Goal: Task Accomplishment & Management: Manage account settings

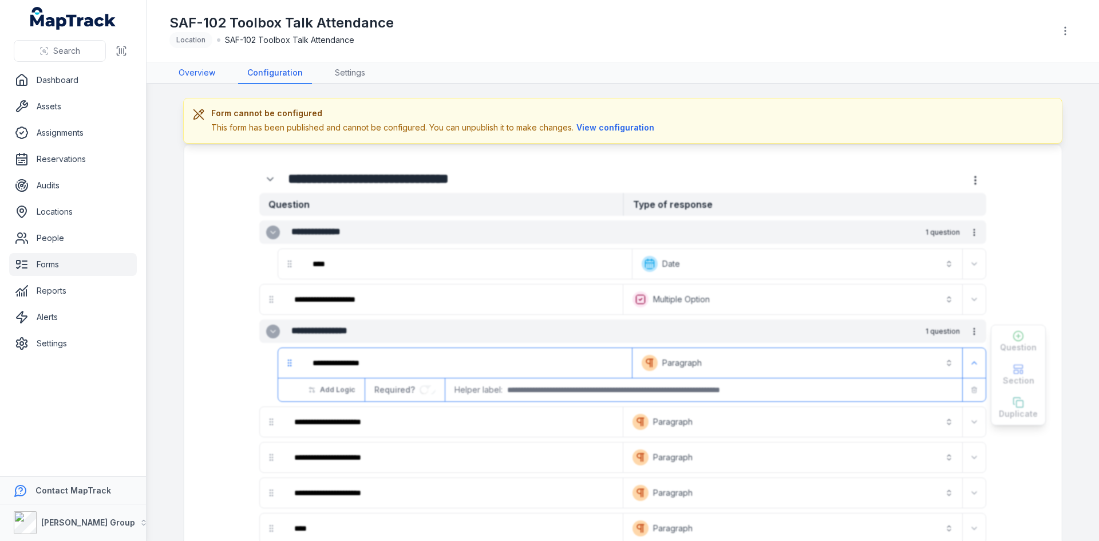
click at [185, 78] on link "Overview" at bounding box center [196, 73] width 55 height 22
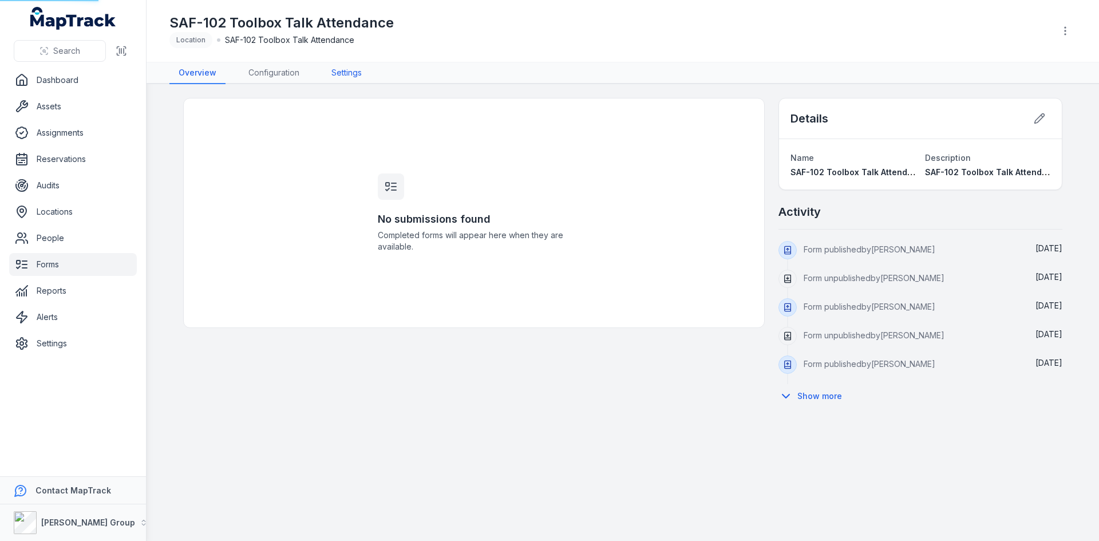
click at [355, 72] on link "Settings" at bounding box center [346, 73] width 49 height 22
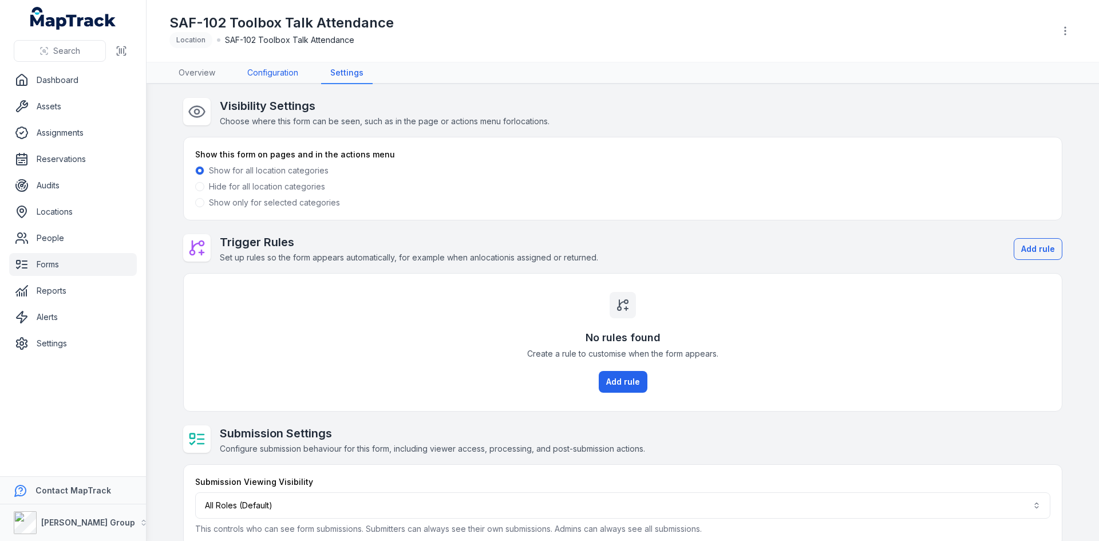
click at [260, 77] on link "Configuration" at bounding box center [272, 73] width 69 height 22
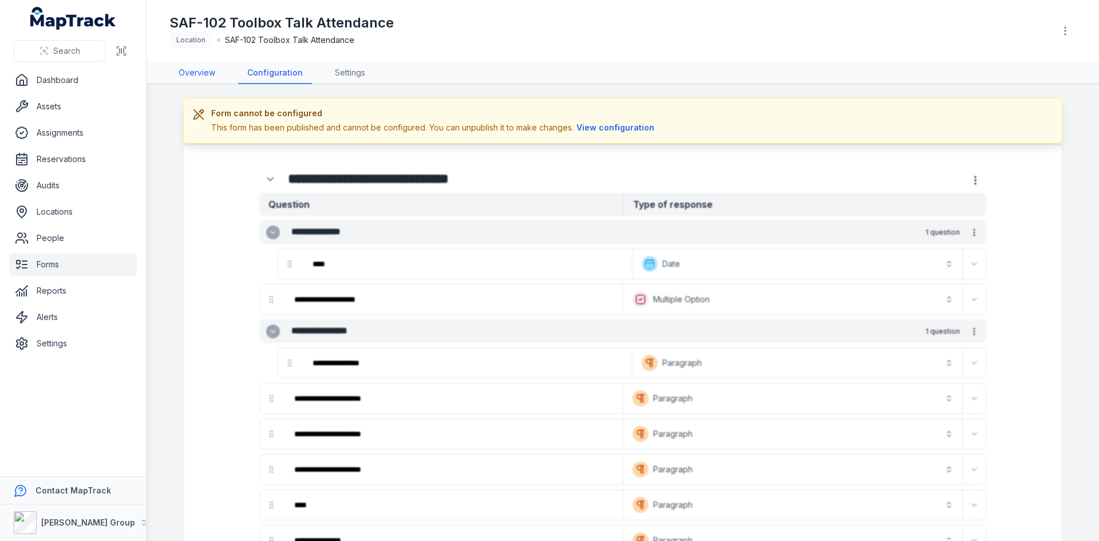
click at [199, 74] on link "Overview" at bounding box center [196, 73] width 55 height 22
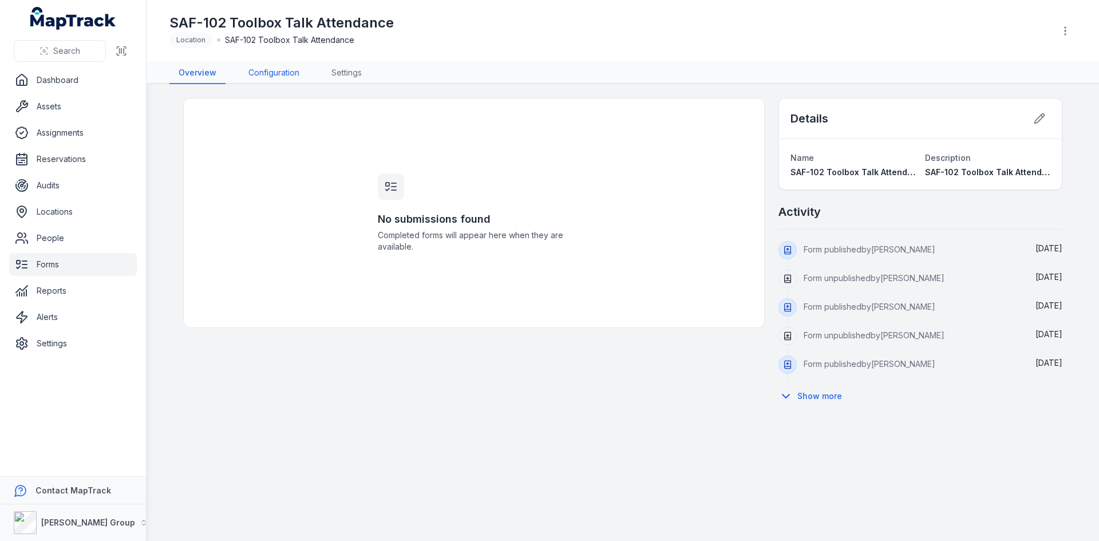
click at [290, 73] on link "Configuration" at bounding box center [273, 73] width 69 height 22
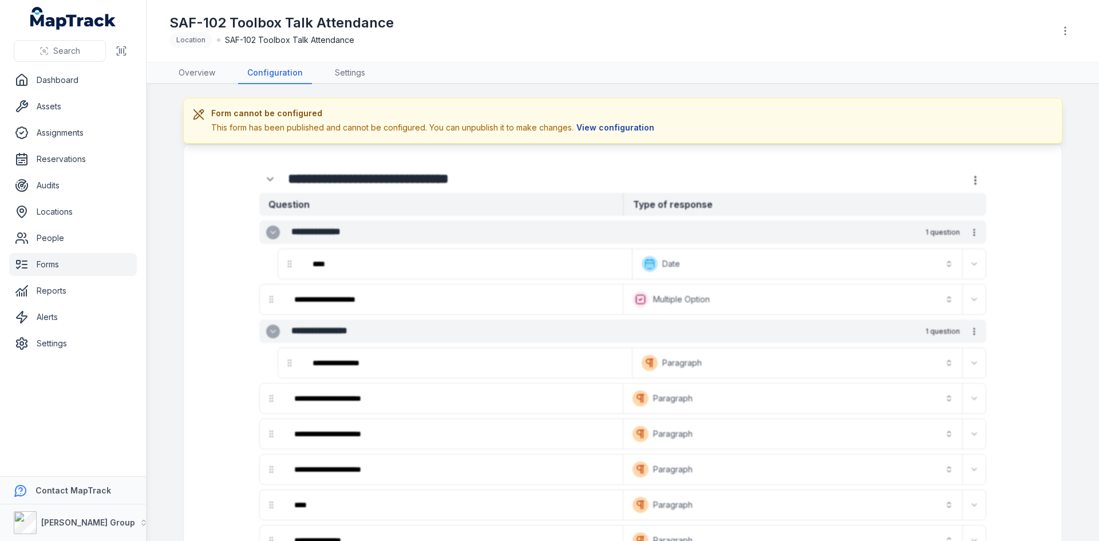
click at [598, 129] on button "View configuration" at bounding box center [616, 127] width 84 height 13
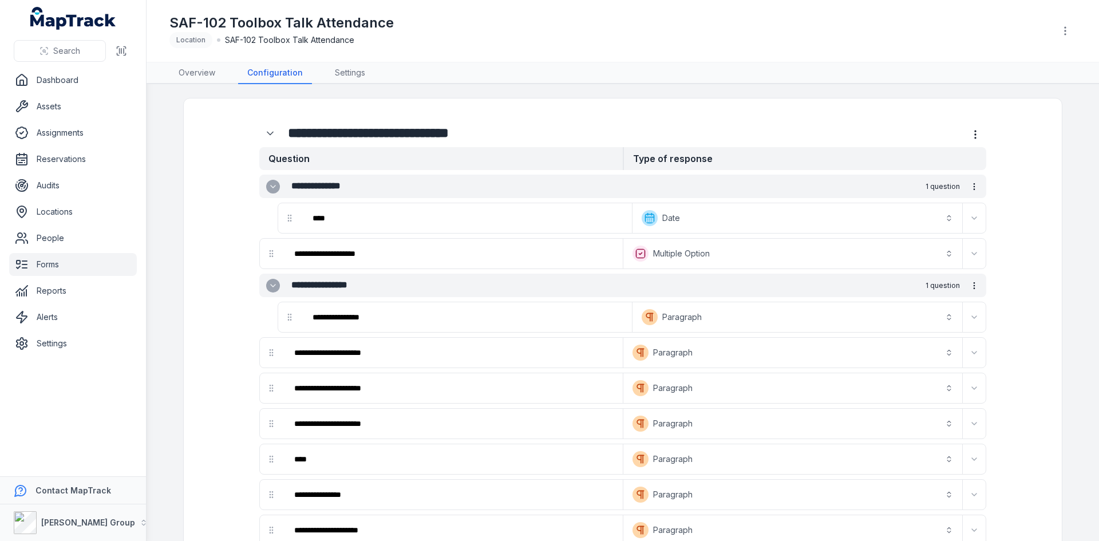
click at [87, 270] on link "Forms" at bounding box center [73, 264] width 128 height 23
click at [40, 267] on link "Forms" at bounding box center [73, 264] width 128 height 23
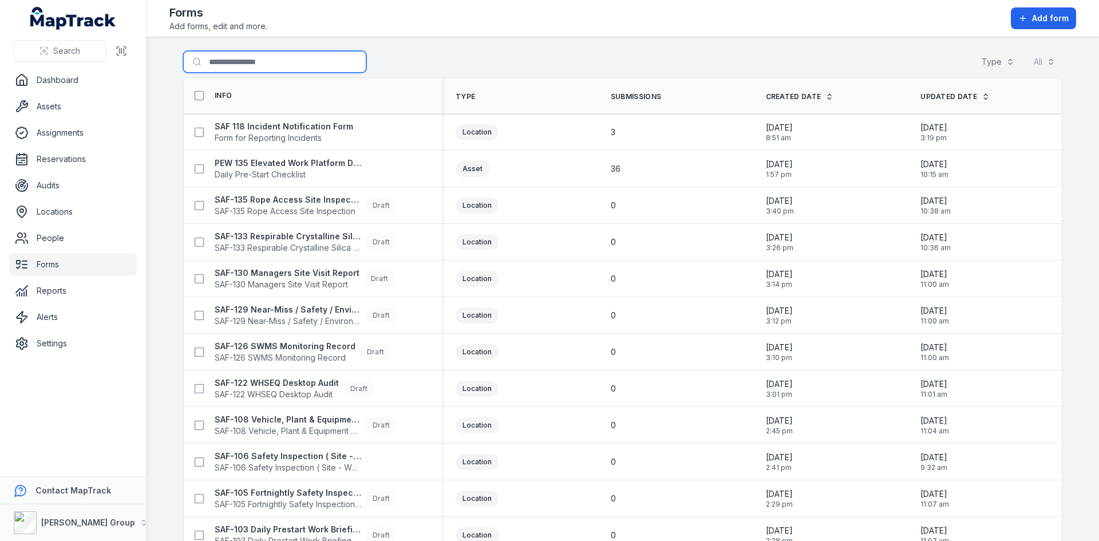
click at [244, 61] on input "Search for forms" at bounding box center [274, 62] width 183 height 22
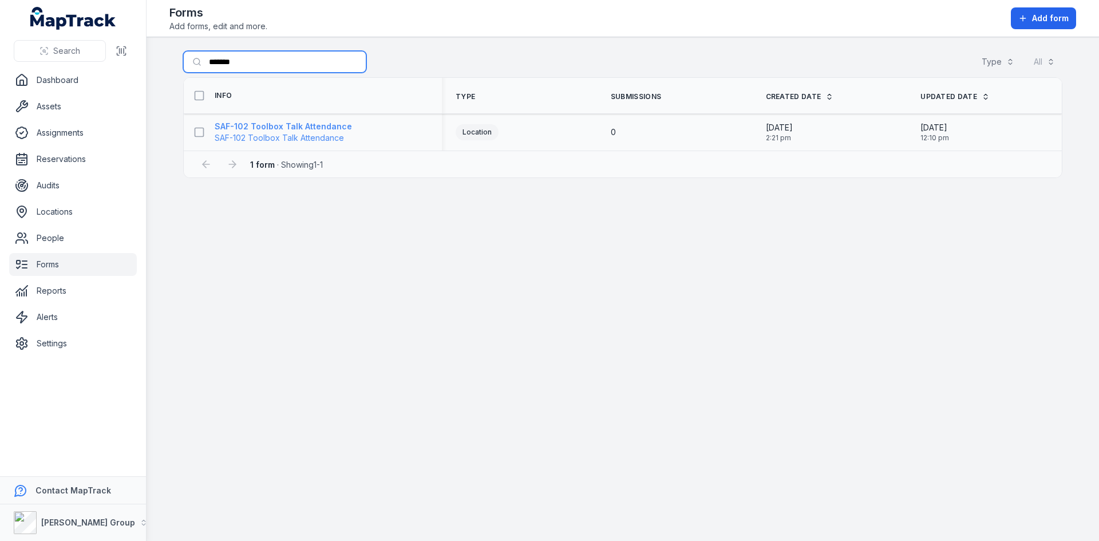
type input "*******"
click at [302, 139] on span "SAF-102 Toolbox Talk Attendance" at bounding box center [283, 137] width 137 height 11
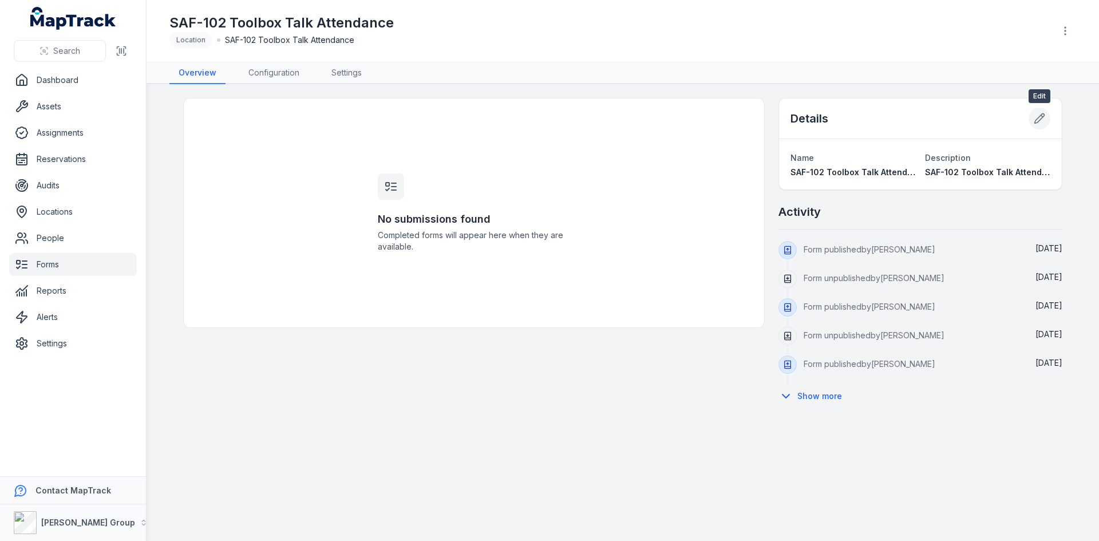
click at [1039, 117] on icon at bounding box center [1039, 118] width 11 height 11
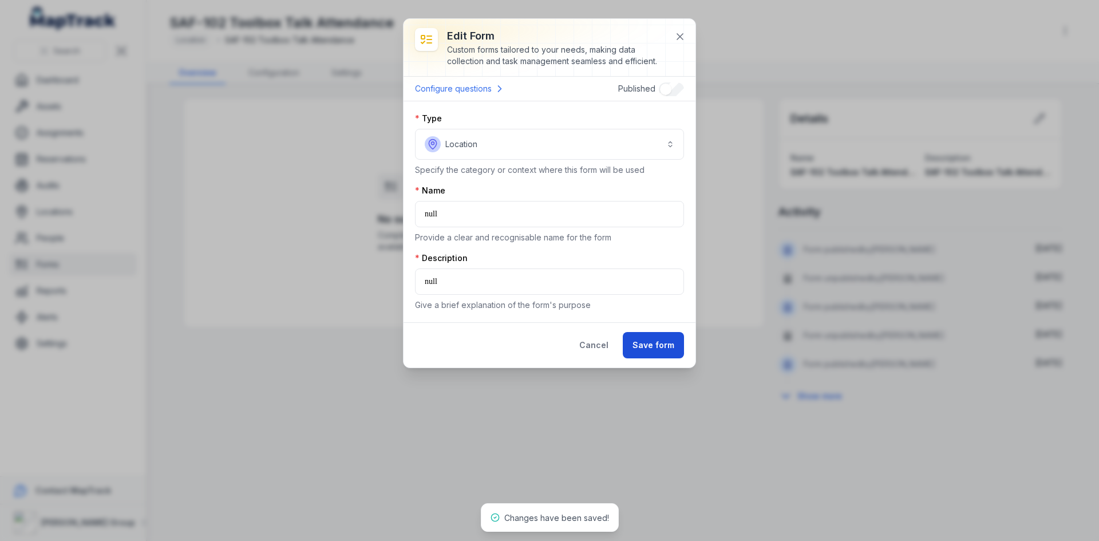
click at [666, 349] on button "Save form" at bounding box center [653, 345] width 61 height 26
